Goal: Task Accomplishment & Management: Manage account settings

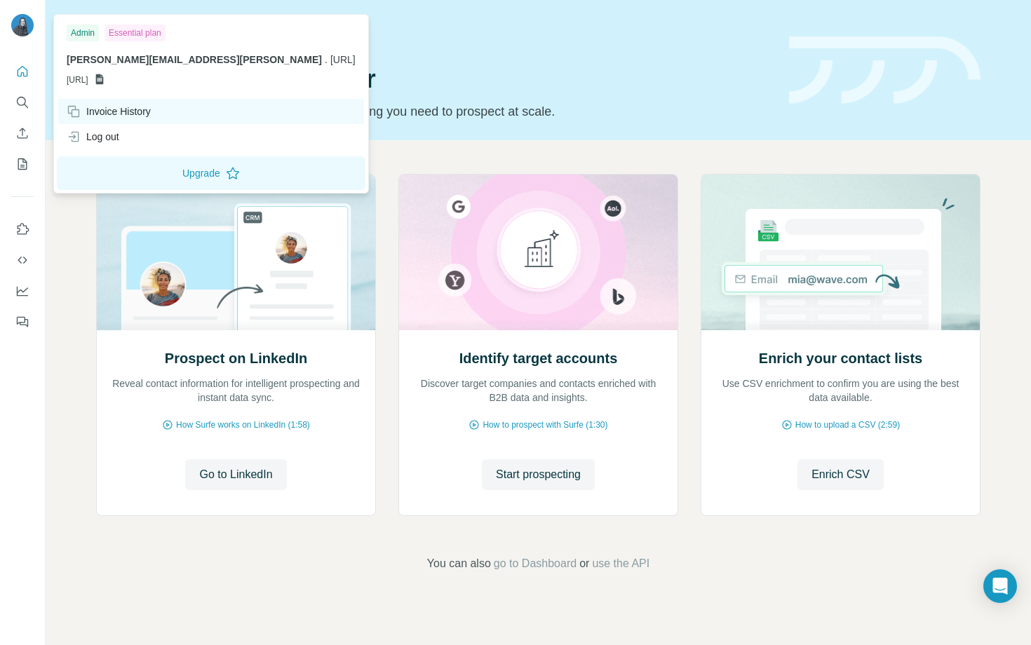
click at [99, 114] on div "Invoice History" at bounding box center [109, 111] width 84 height 14
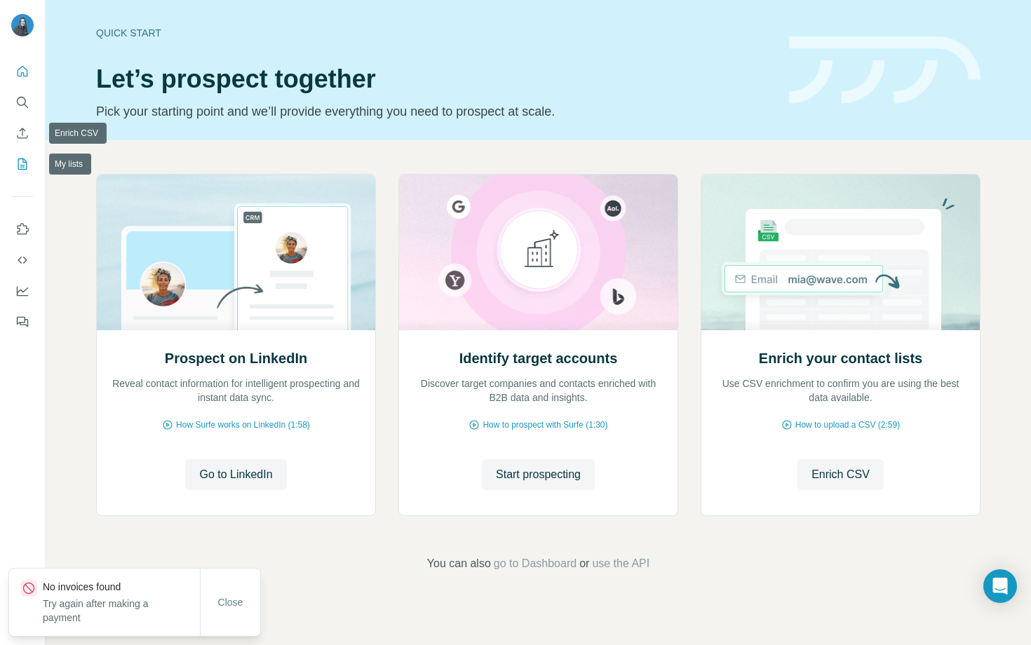
click at [27, 171] on button "My lists" at bounding box center [22, 163] width 22 height 25
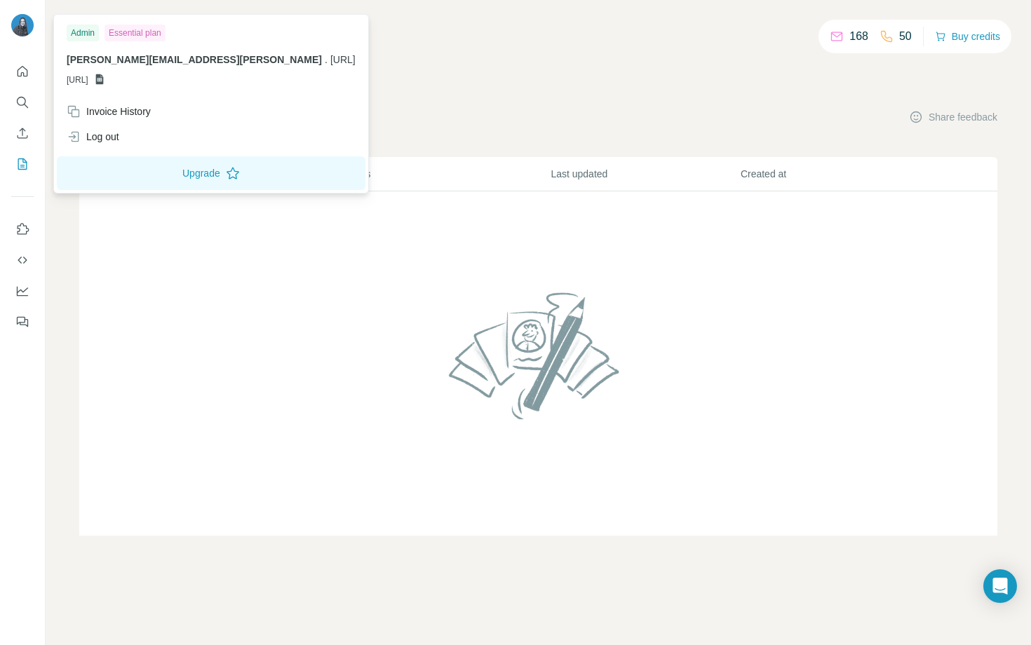
click at [27, 20] on img at bounding box center [22, 25] width 22 height 22
click at [84, 31] on div "Admin" at bounding box center [83, 33] width 32 height 17
click at [141, 175] on button "Upgrade" at bounding box center [211, 173] width 309 height 34
click at [269, 197] on td at bounding box center [538, 363] width 918 height 345
click at [22, 15] on img at bounding box center [22, 25] width 22 height 22
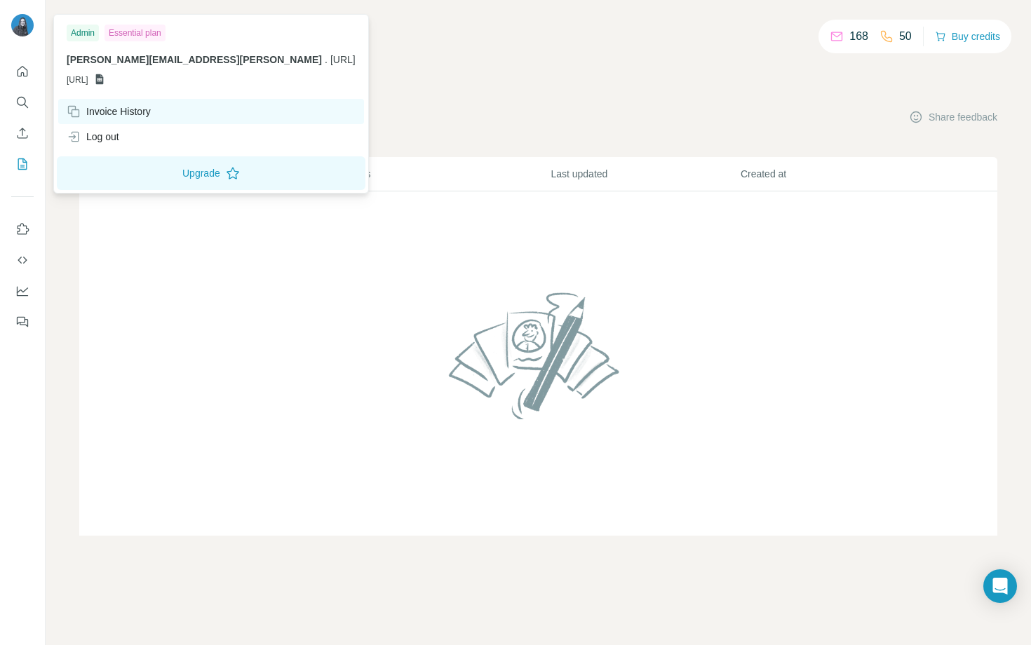
click at [107, 112] on div "Invoice History" at bounding box center [109, 111] width 84 height 14
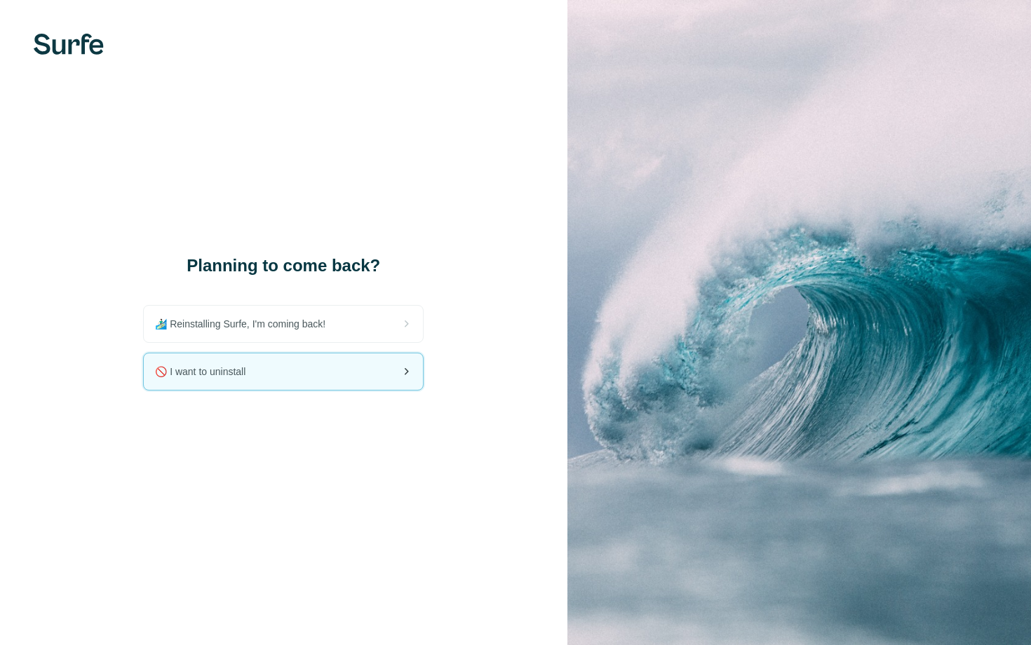
click at [363, 376] on div "🚫 I want to uninstall" at bounding box center [283, 371] width 279 height 36
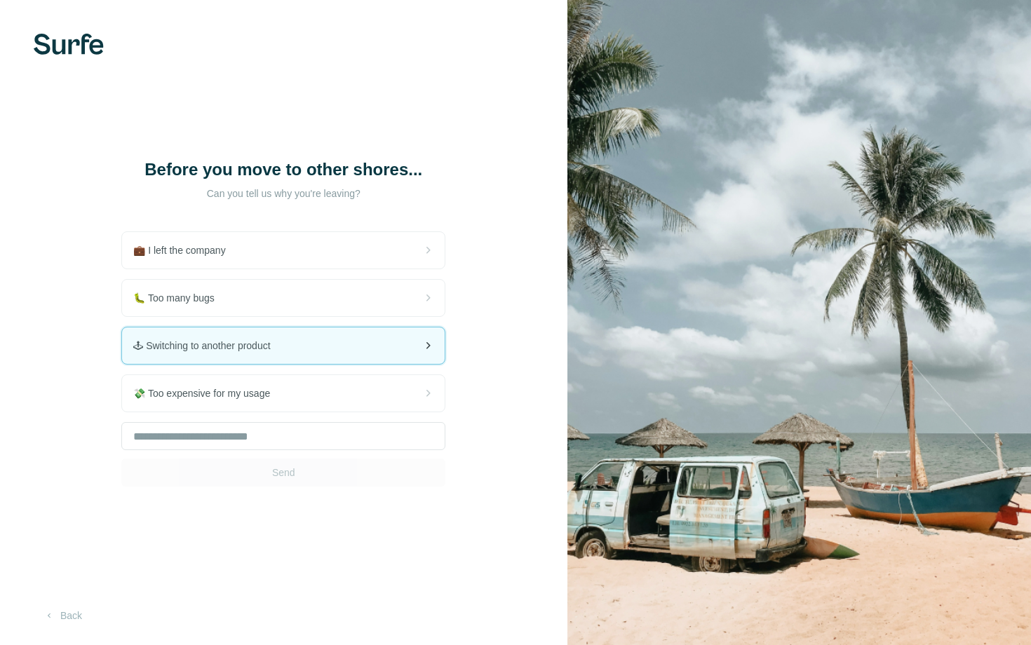
click at [360, 351] on div "🕹 Switching to another product" at bounding box center [283, 345] width 323 height 36
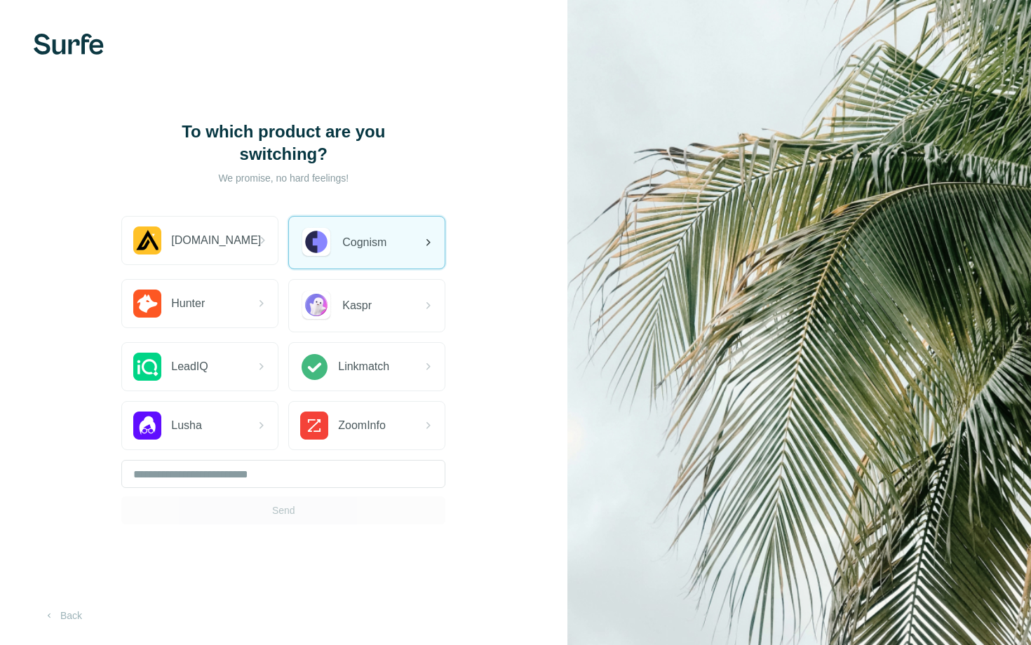
click at [387, 236] on div "Cognism" at bounding box center [367, 243] width 156 height 52
